Goal: Transaction & Acquisition: Purchase product/service

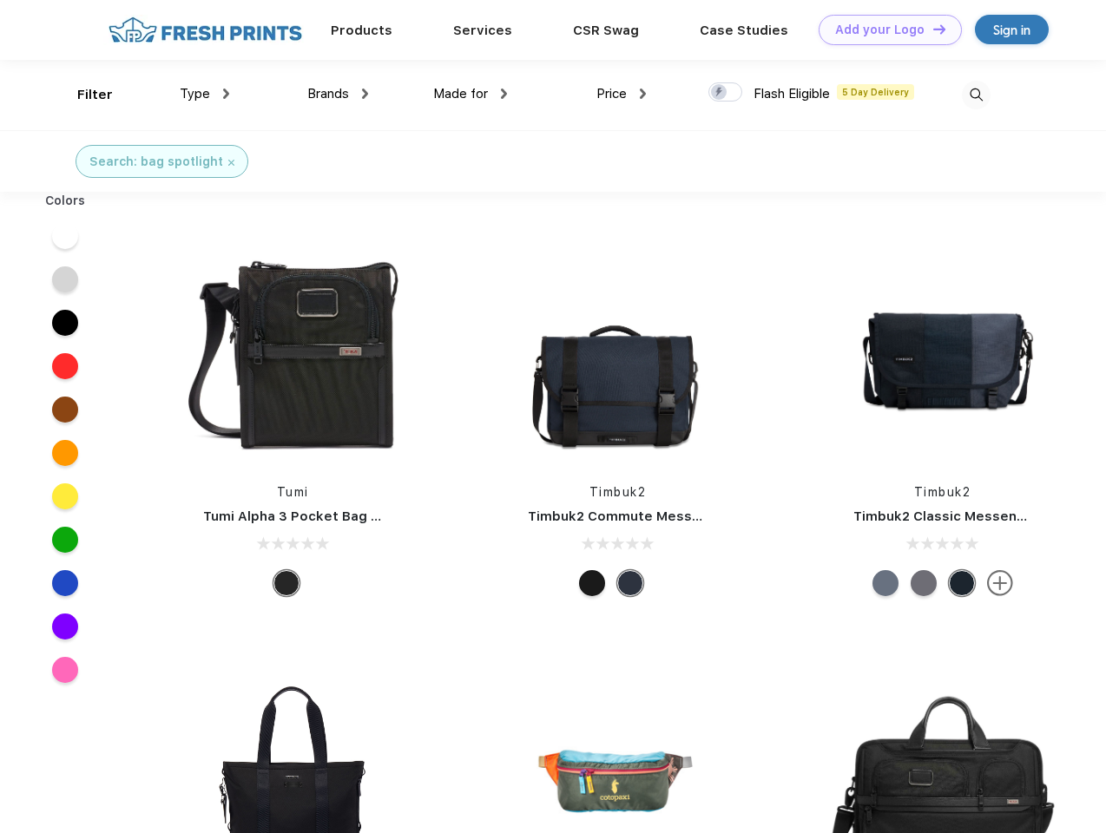
click at [883, 30] on link "Add your Logo Design Tool" at bounding box center [889, 30] width 143 height 30
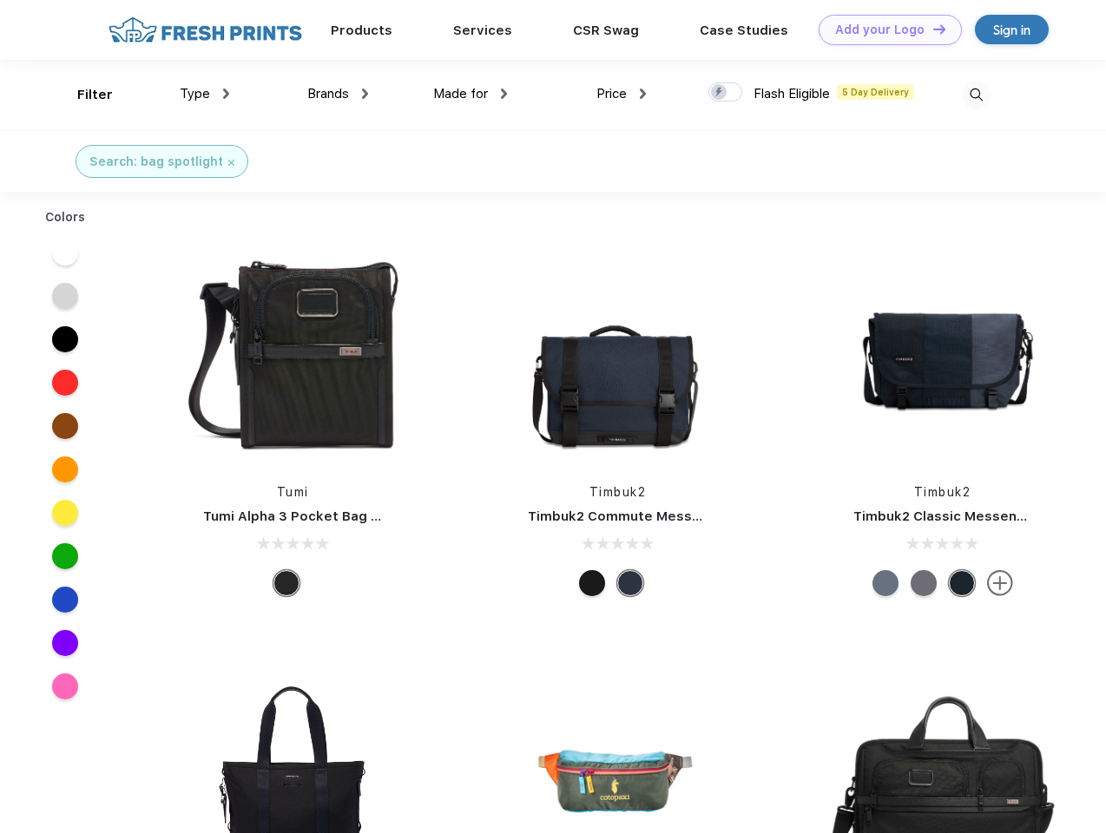
click at [0, 0] on div "Design Tool" at bounding box center [0, 0] width 0 height 0
click at [931, 29] on link "Add your Logo Design Tool" at bounding box center [889, 30] width 143 height 30
click at [83, 95] on div "Filter" at bounding box center [95, 95] width 36 height 20
click at [205, 94] on span "Type" at bounding box center [195, 94] width 30 height 16
click at [338, 94] on span "Brands" at bounding box center [328, 94] width 42 height 16
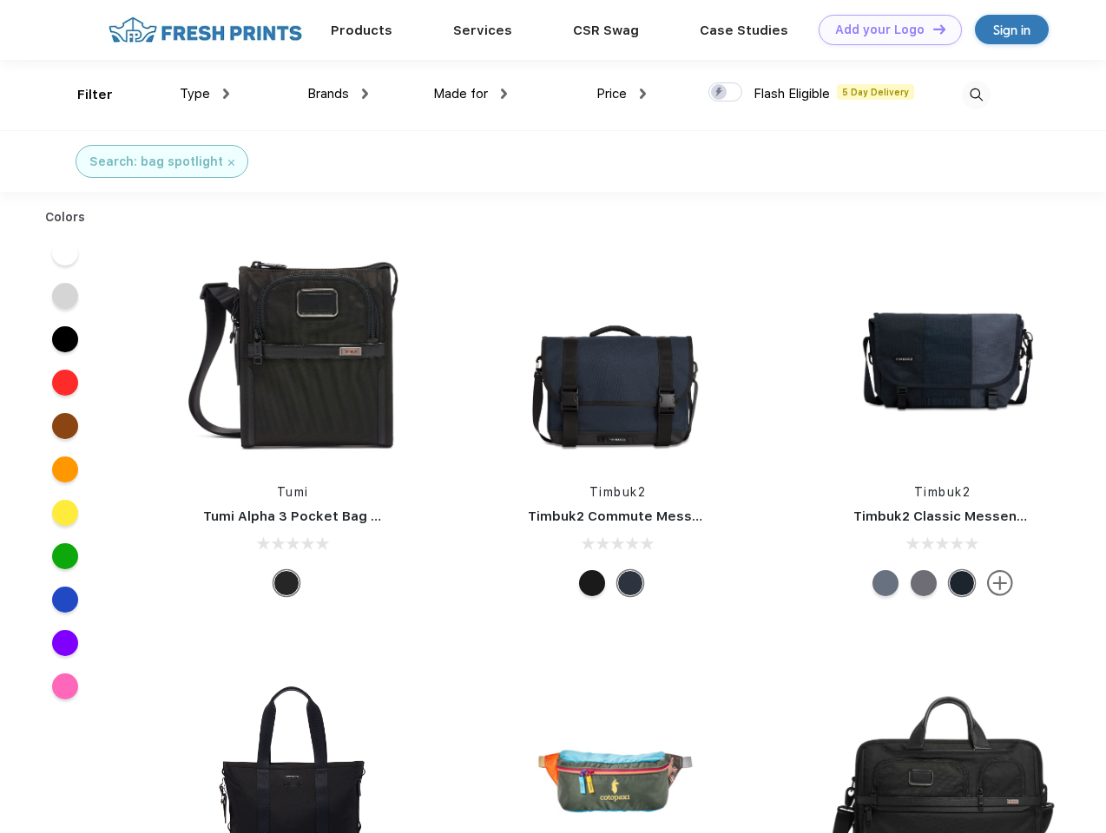
click at [470, 94] on span "Made for" at bounding box center [460, 94] width 55 height 16
click at [621, 94] on span "Price" at bounding box center [611, 94] width 30 height 16
click at [726, 93] on div at bounding box center [725, 91] width 34 height 19
click at [719, 93] on input "checkbox" at bounding box center [713, 87] width 11 height 11
click at [975, 95] on img at bounding box center [976, 95] width 29 height 29
